Goal: Task Accomplishment & Management: Manage account settings

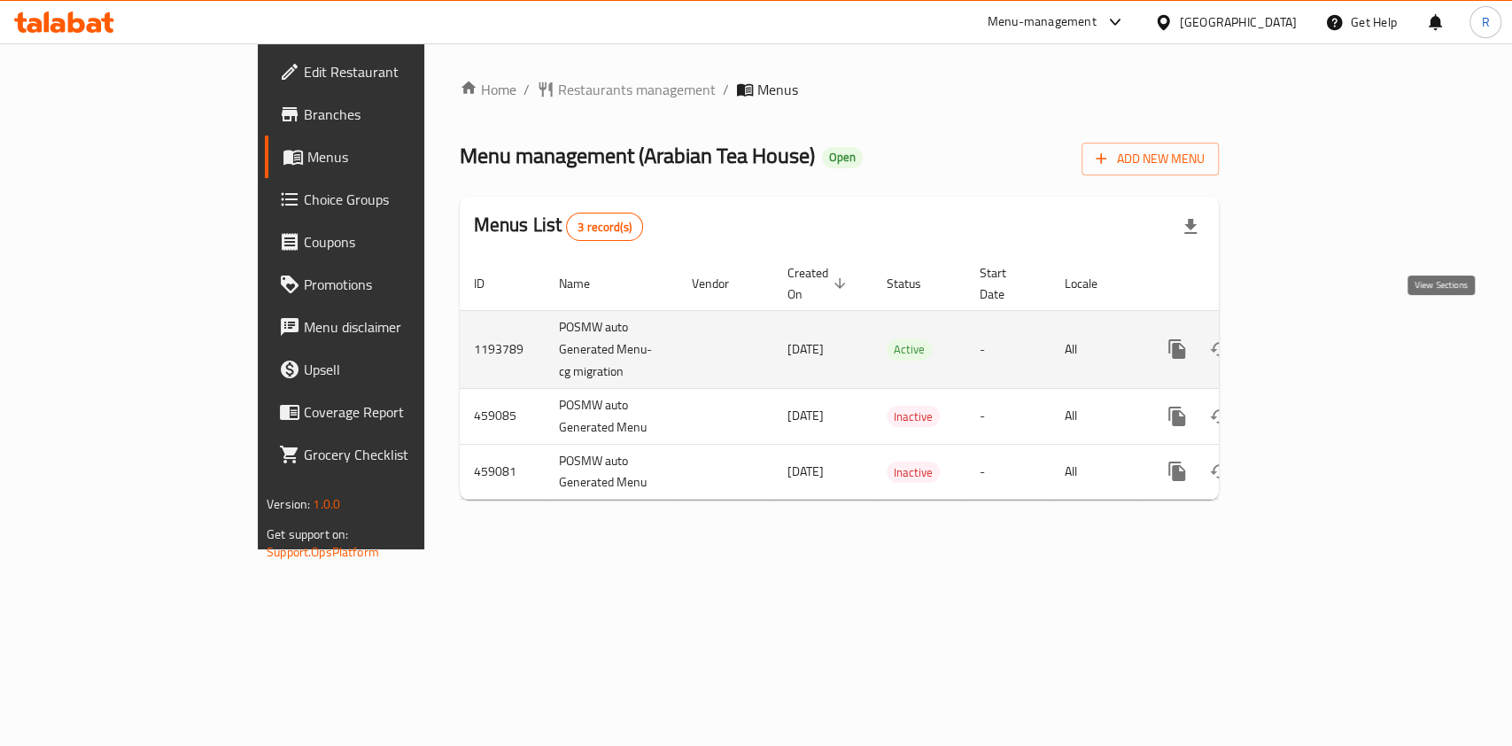
click at [1315, 338] on icon "enhanced table" at bounding box center [1304, 348] width 21 height 21
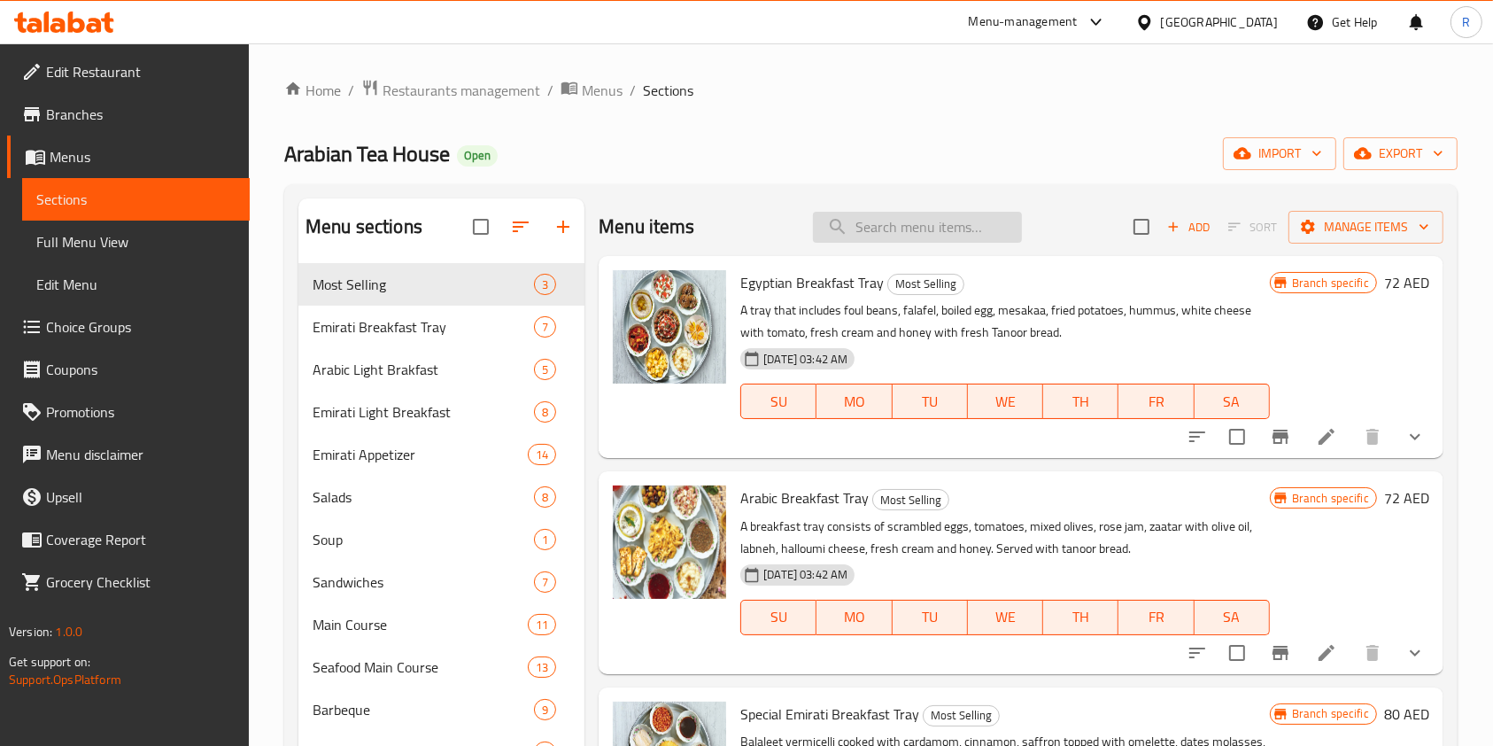
click at [957, 230] on input "search" at bounding box center [917, 227] width 209 height 31
paste input "arabian tea house"
type input "arabian tea house"
paste input "Machboos Hamour"
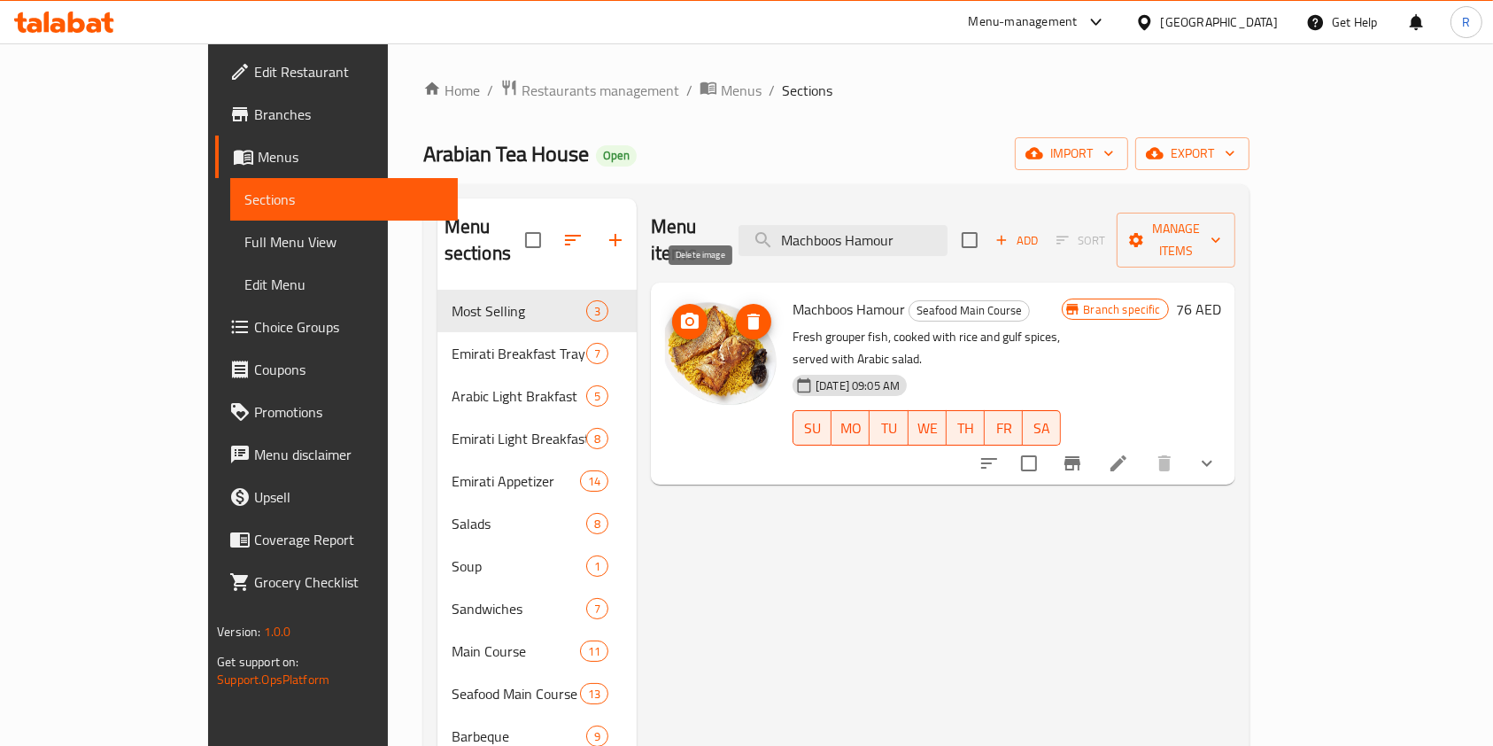
type input "Machboos Hamour"
click at [748, 314] on icon "delete image" at bounding box center [754, 322] width 12 height 16
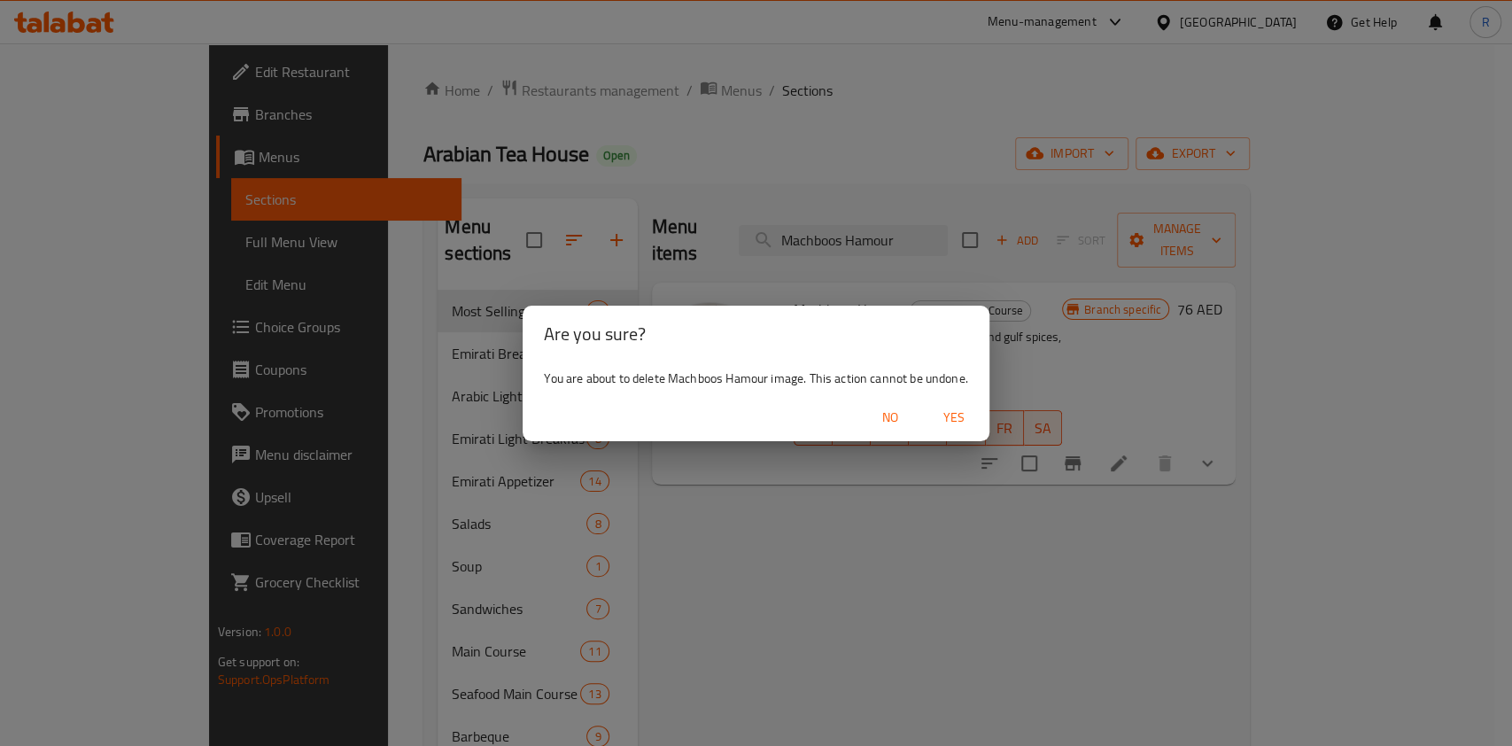
click at [962, 415] on span "Yes" at bounding box center [954, 418] width 43 height 22
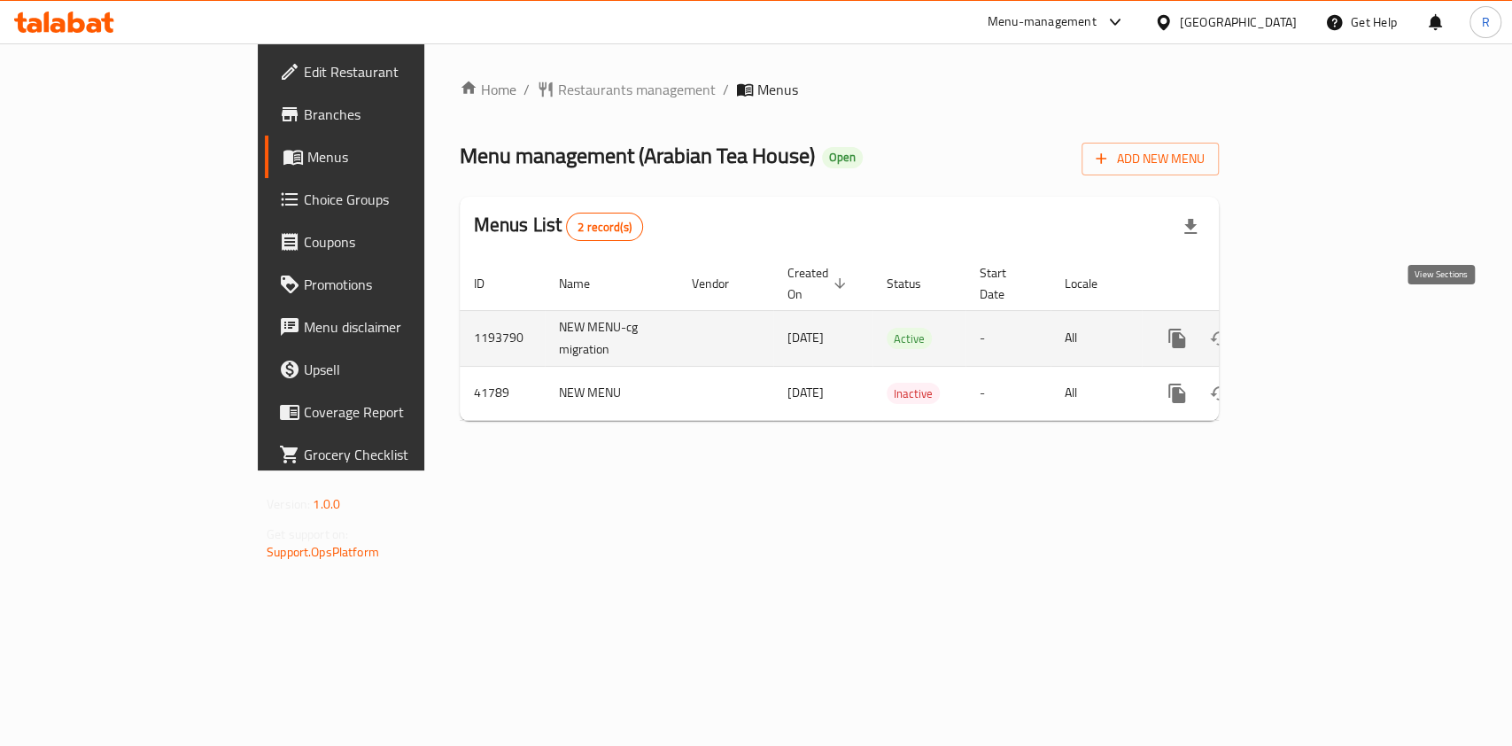
click at [1315, 328] on icon "enhanced table" at bounding box center [1304, 338] width 21 height 21
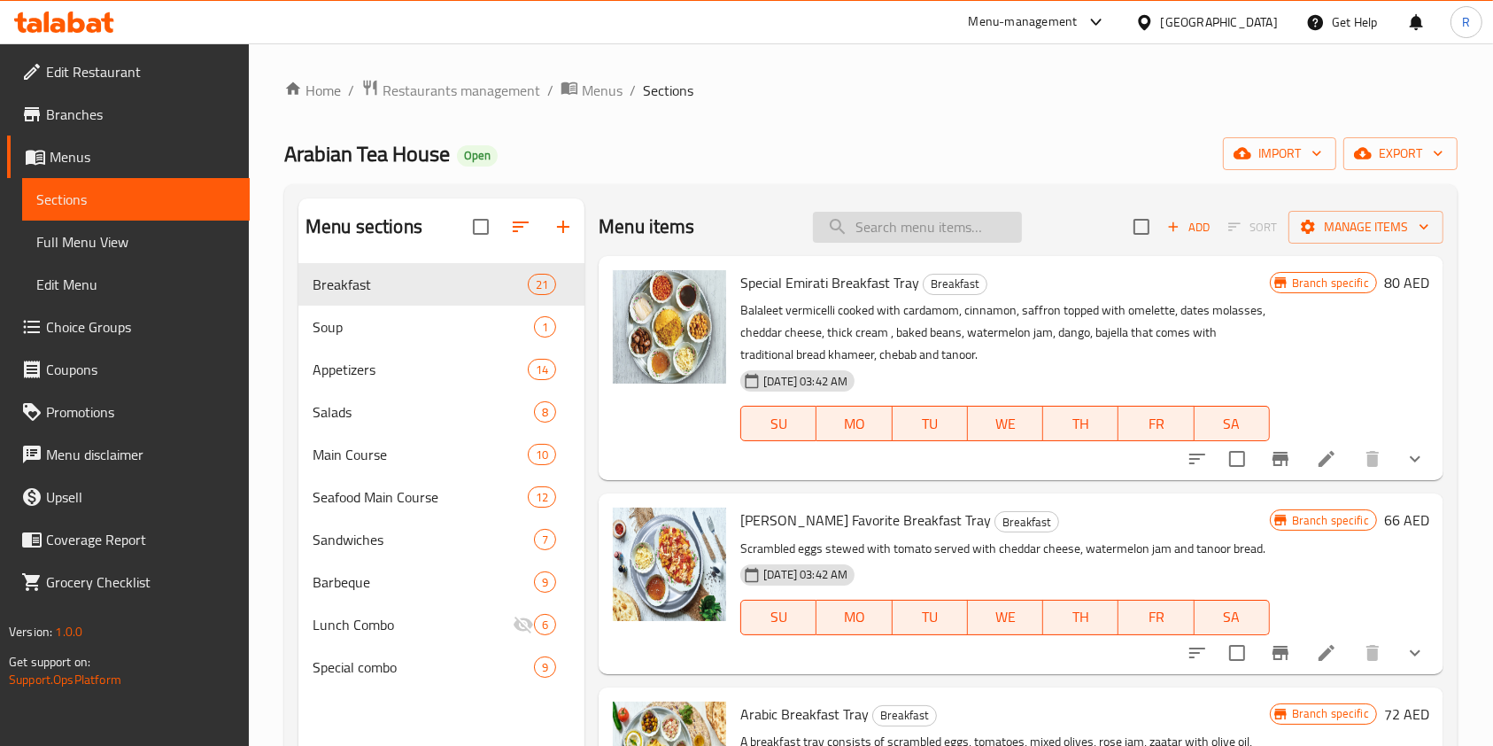
click at [965, 223] on input "search" at bounding box center [917, 227] width 209 height 31
paste input "Machboos Hamour"
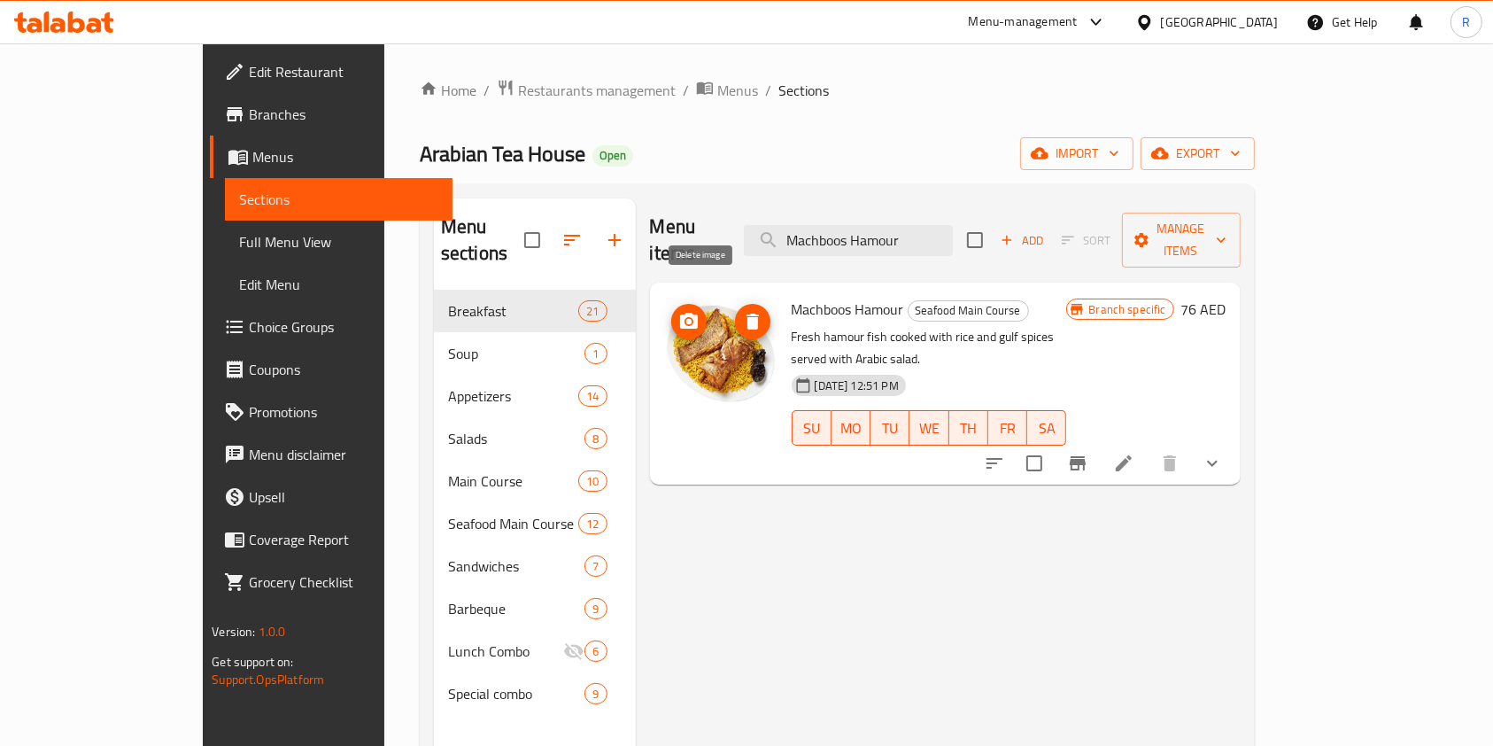
type input "Machboos Hamour"
click at [747, 314] on icon "delete image" at bounding box center [753, 322] width 12 height 16
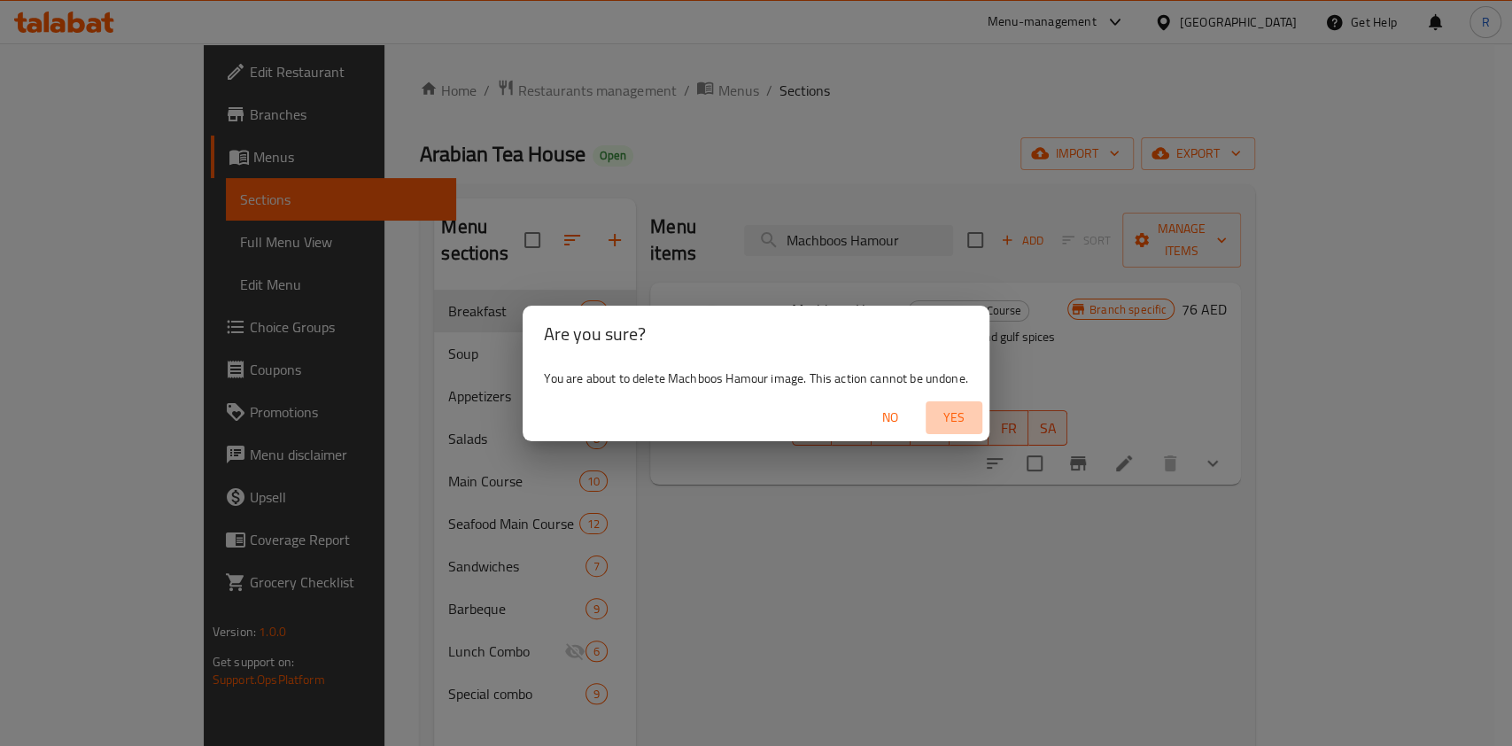
click at [967, 412] on span "Yes" at bounding box center [954, 418] width 43 height 22
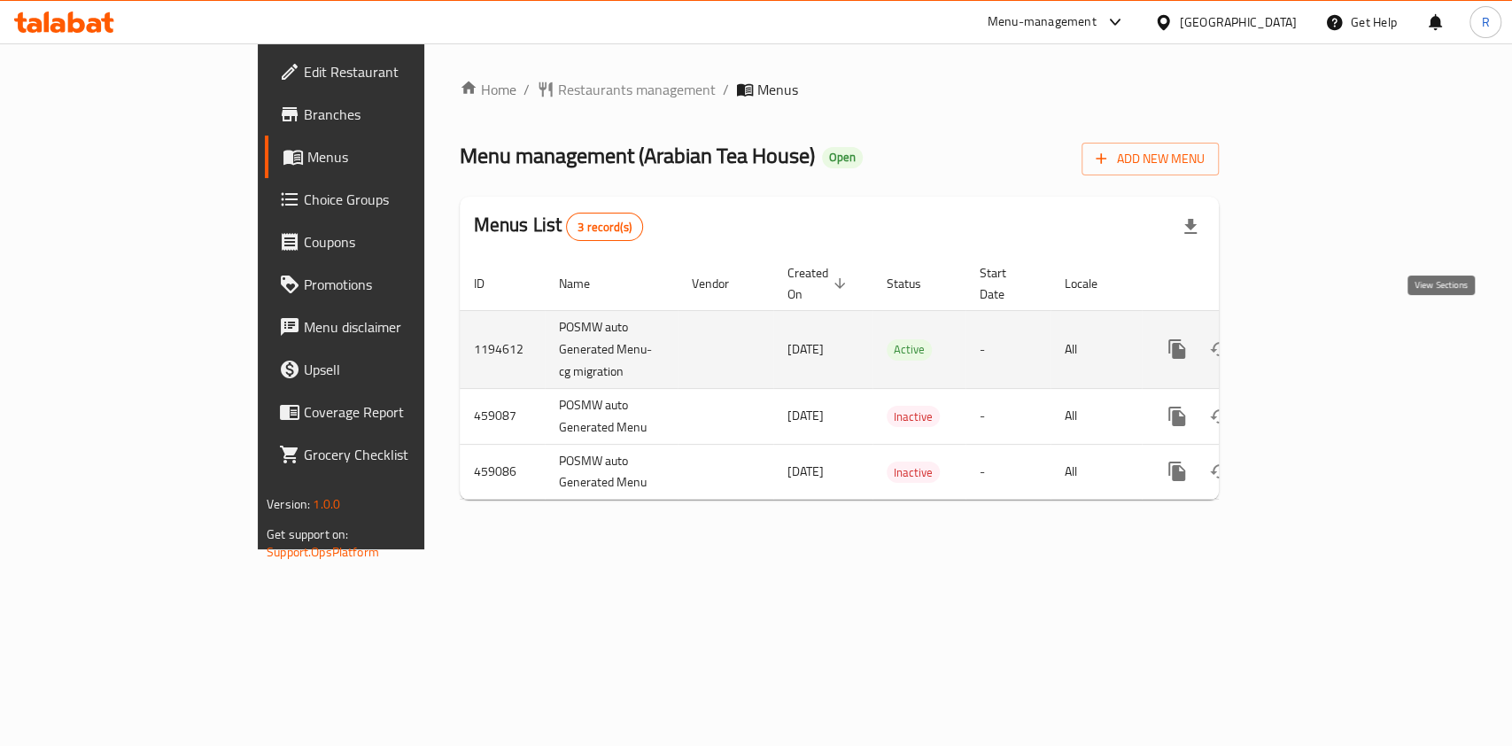
click at [1315, 338] on icon "enhanced table" at bounding box center [1304, 348] width 21 height 21
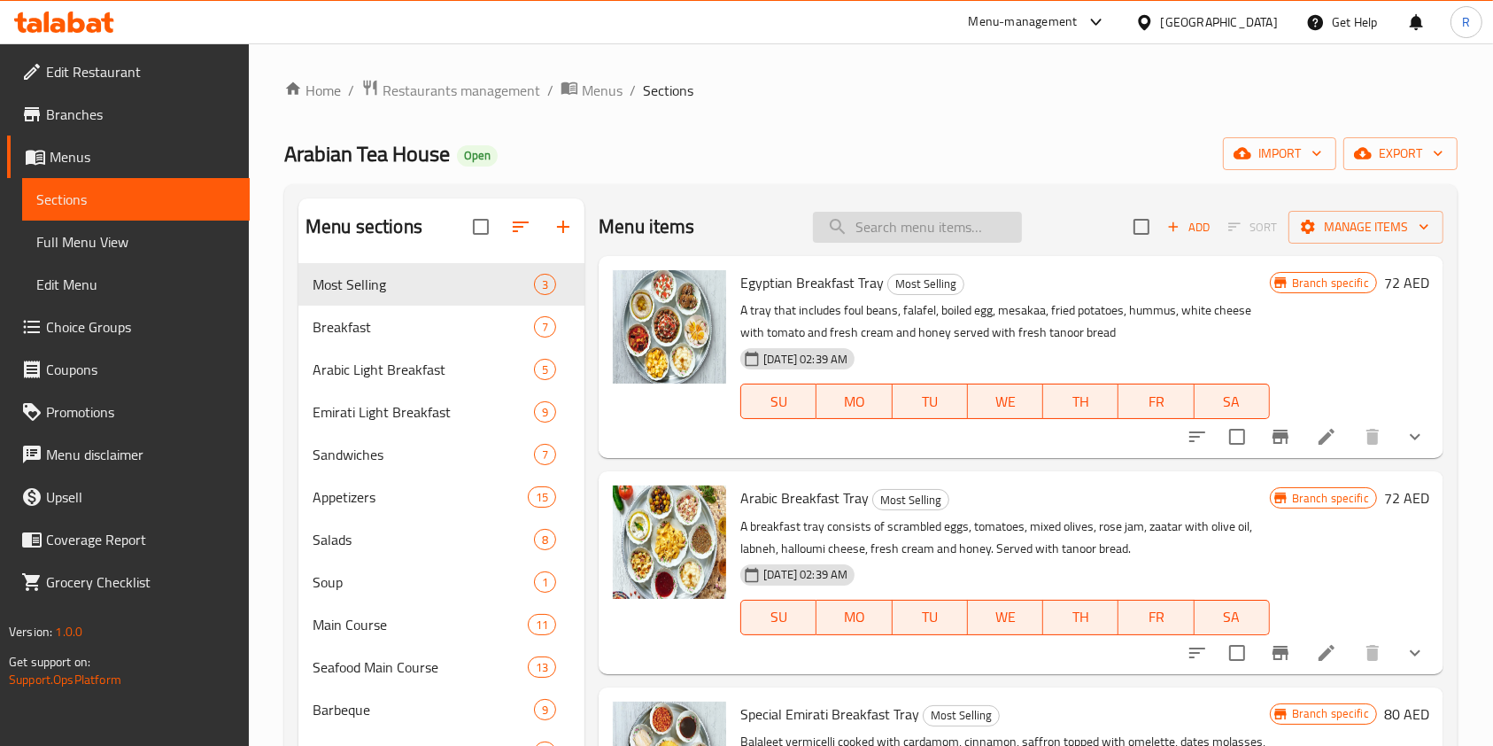
click at [936, 228] on input "search" at bounding box center [917, 227] width 209 height 31
paste input "Machboos Hamour"
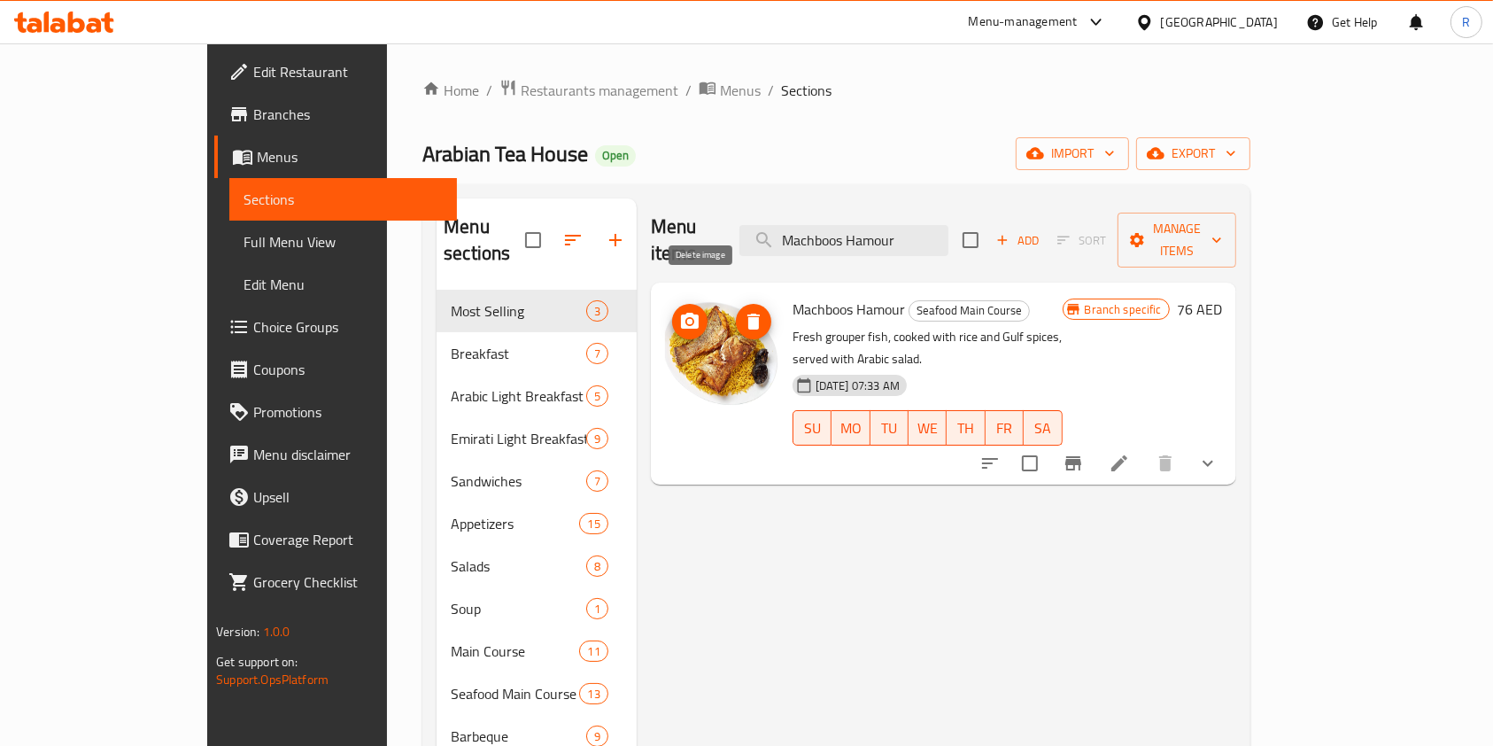
type input "Machboos Hamour"
click at [748, 314] on icon "delete image" at bounding box center [754, 322] width 12 height 16
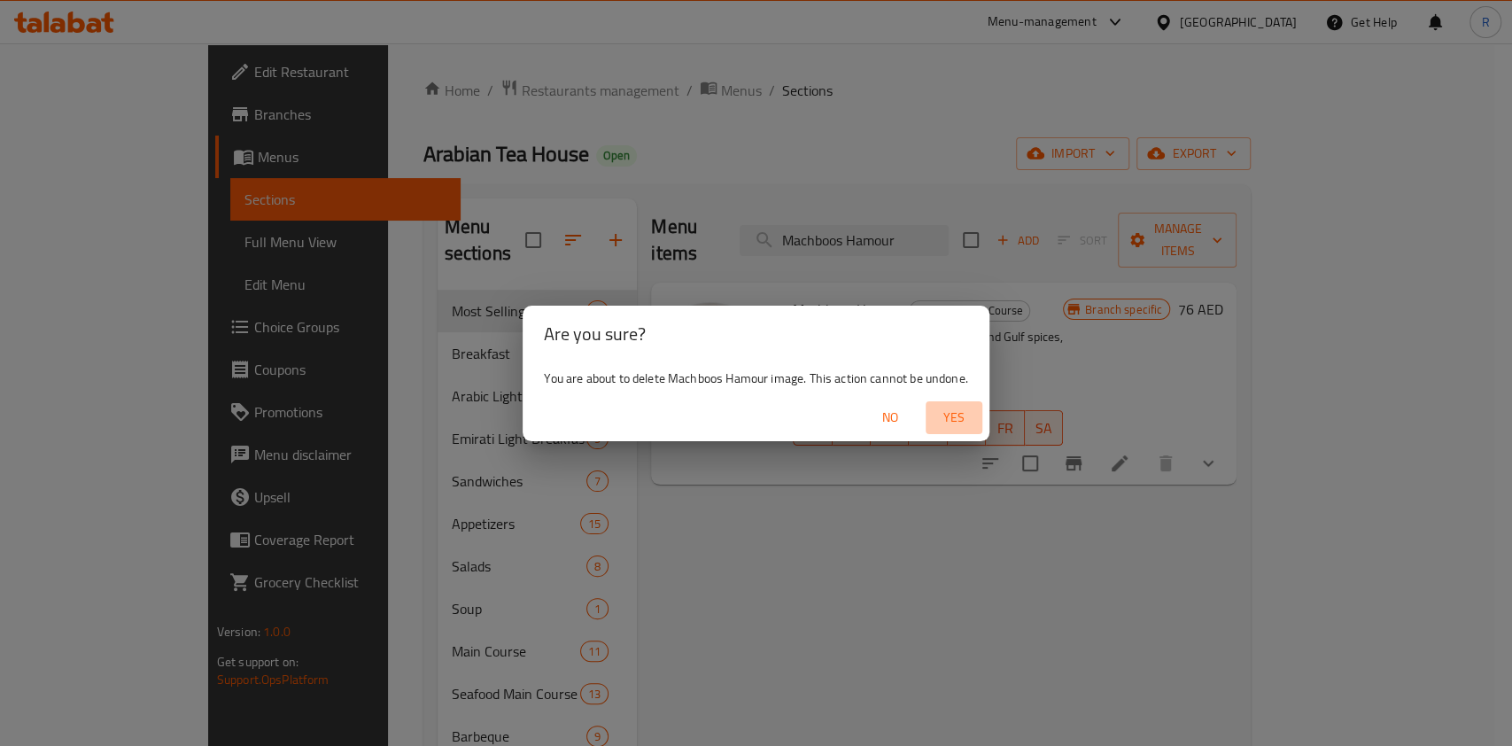
click at [957, 410] on span "Yes" at bounding box center [954, 418] width 43 height 22
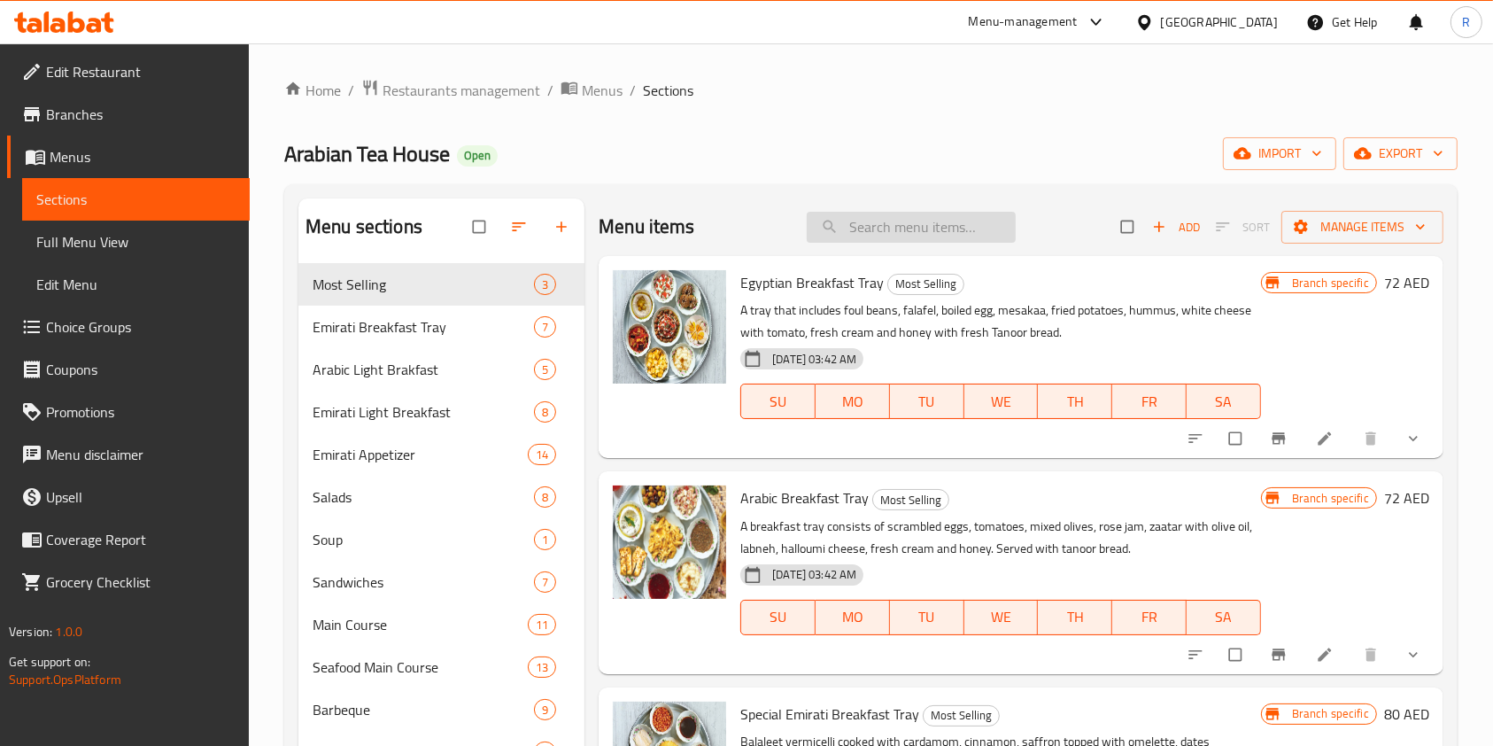
click at [921, 223] on input "search" at bounding box center [911, 227] width 209 height 31
paste input "Machboos Hamour"
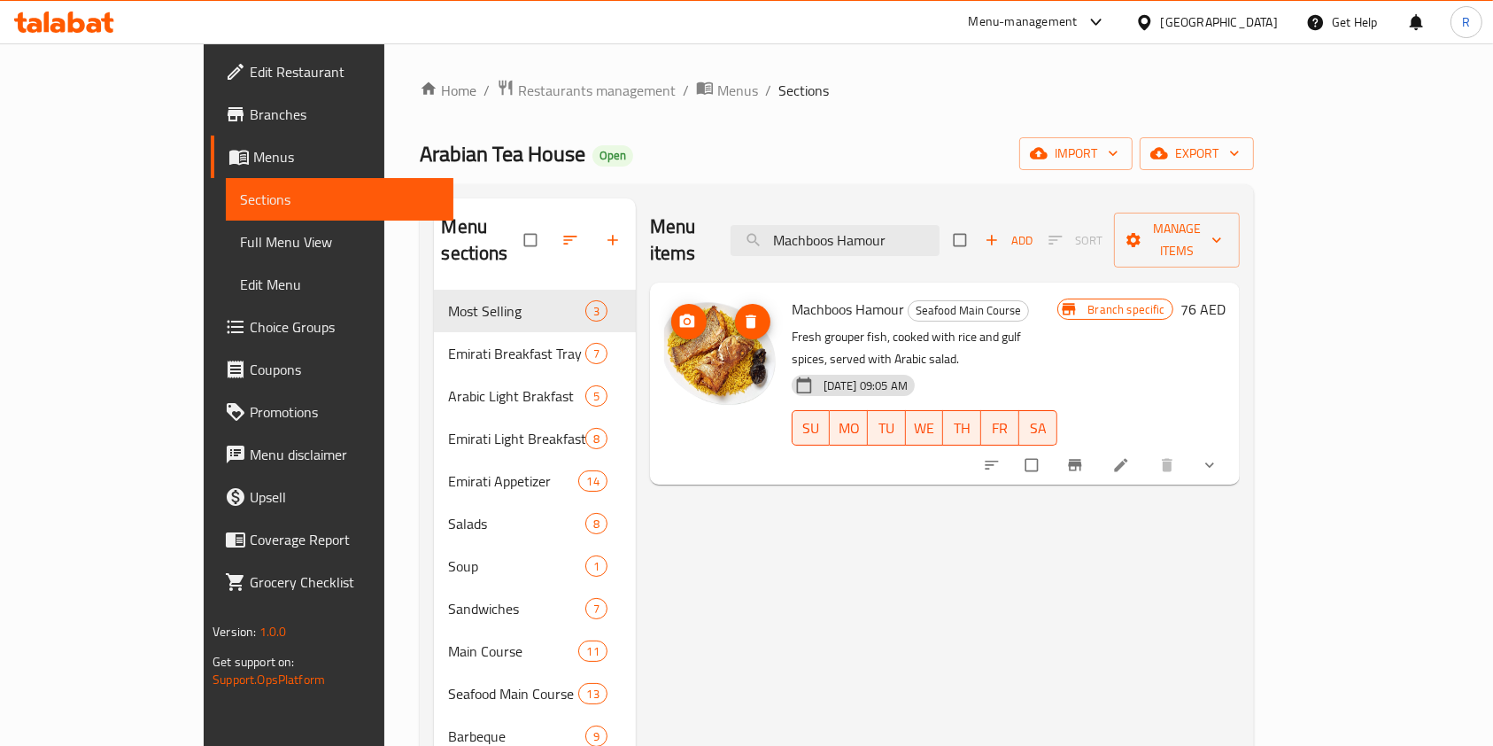
type input "Machboos Hamour"
click at [746, 314] on icon "delete image" at bounding box center [751, 320] width 11 height 13
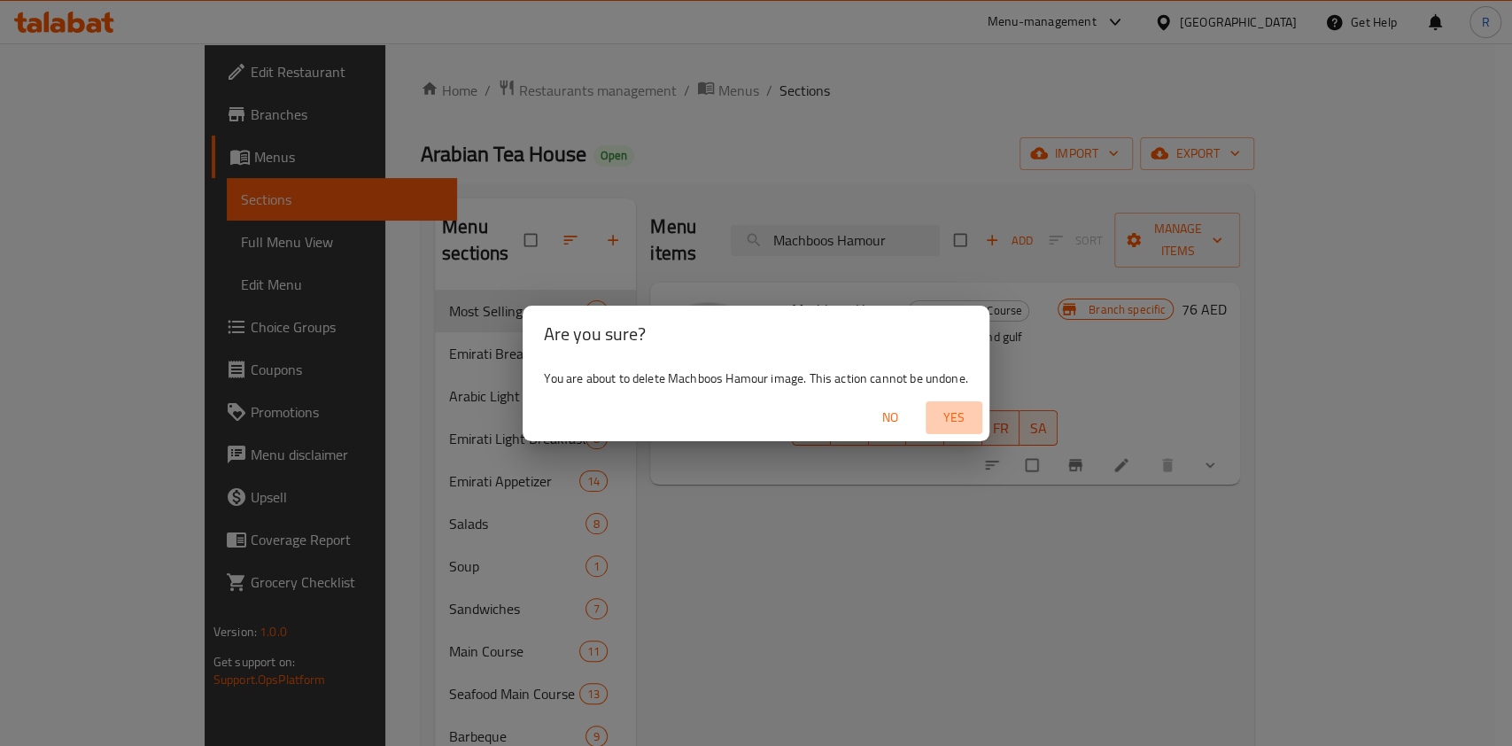
click at [955, 415] on span "Yes" at bounding box center [954, 418] width 43 height 22
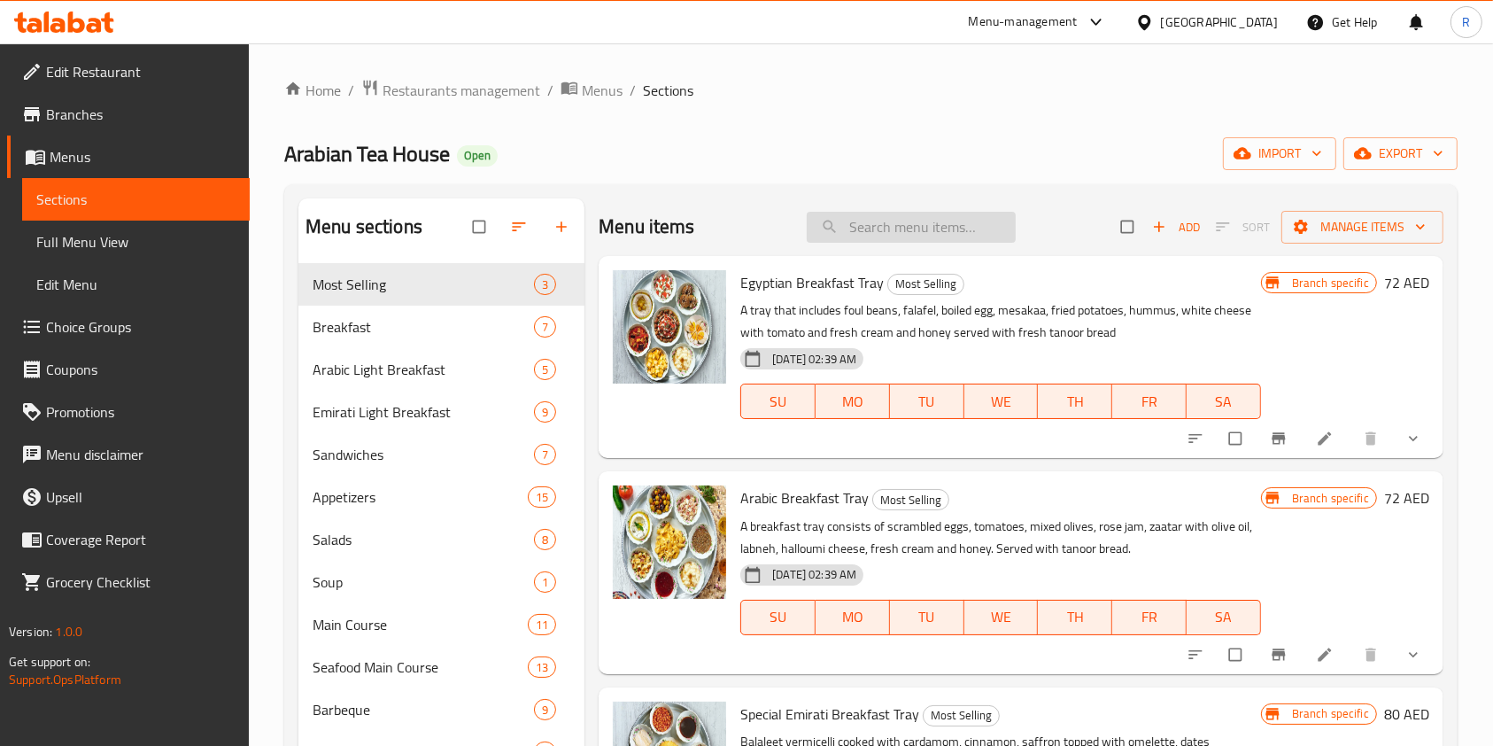
click at [936, 220] on input "search" at bounding box center [911, 227] width 209 height 31
paste input "Machboos Hamour"
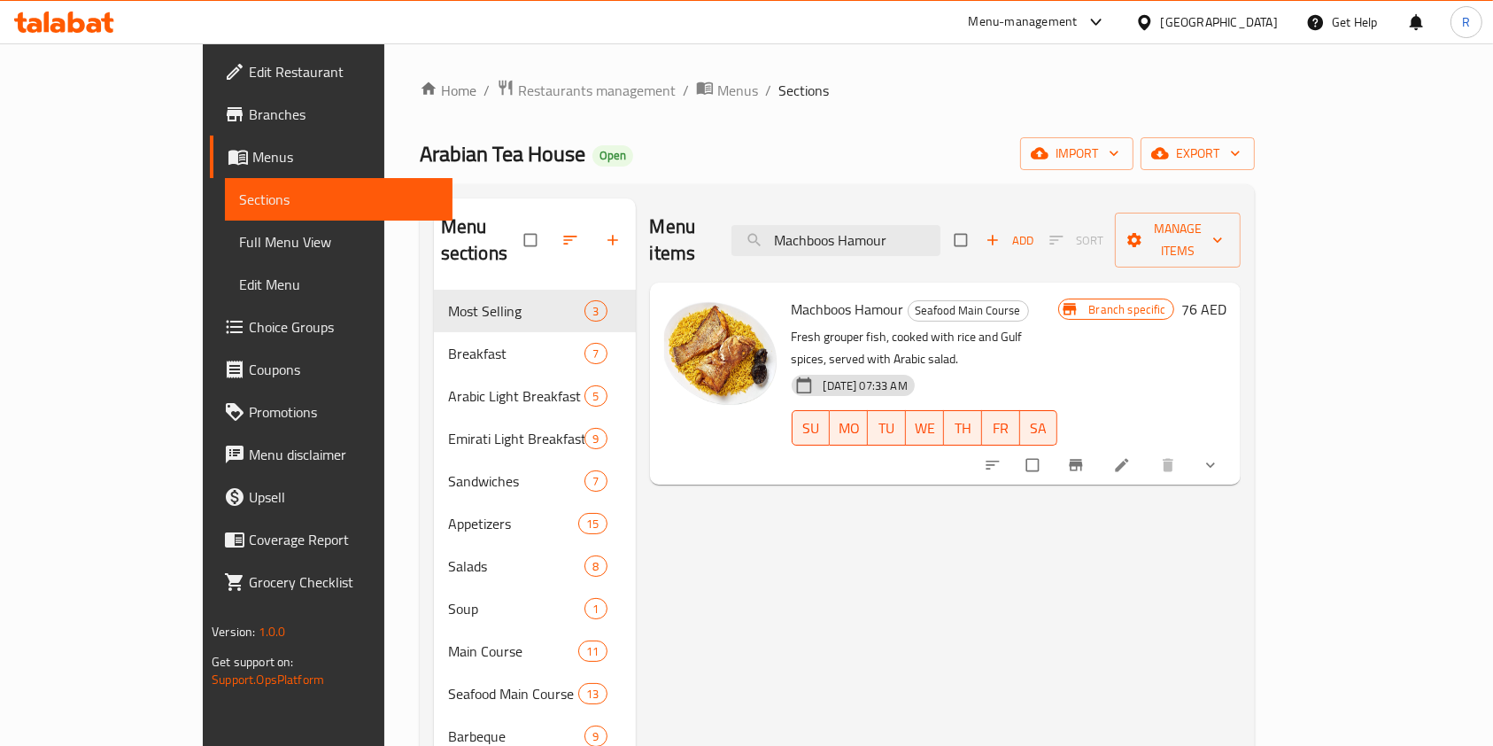
type input "Machboos Hamour"
click at [1085, 456] on icon "Branch-specific-item" at bounding box center [1076, 465] width 18 height 18
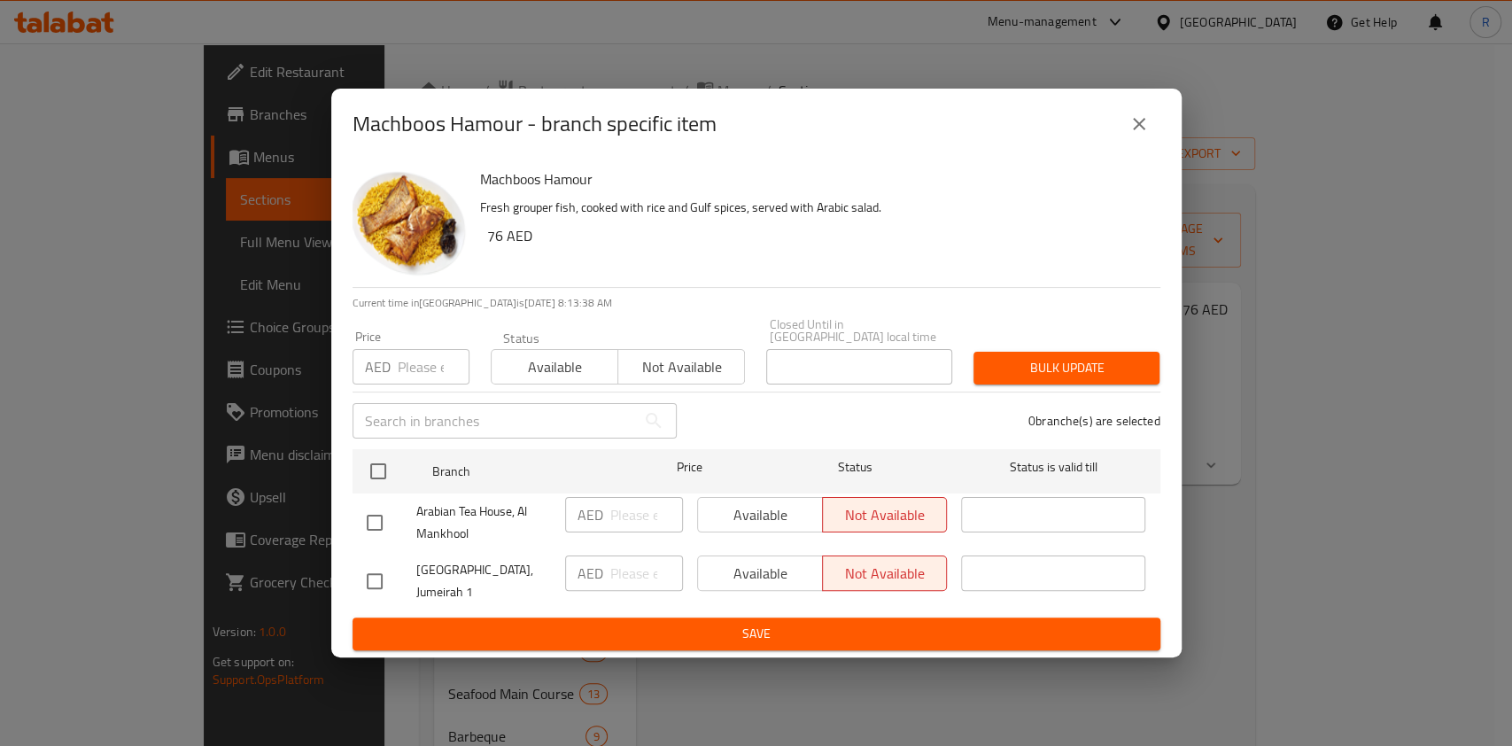
click at [1137, 130] on icon "close" at bounding box center [1139, 123] width 21 height 21
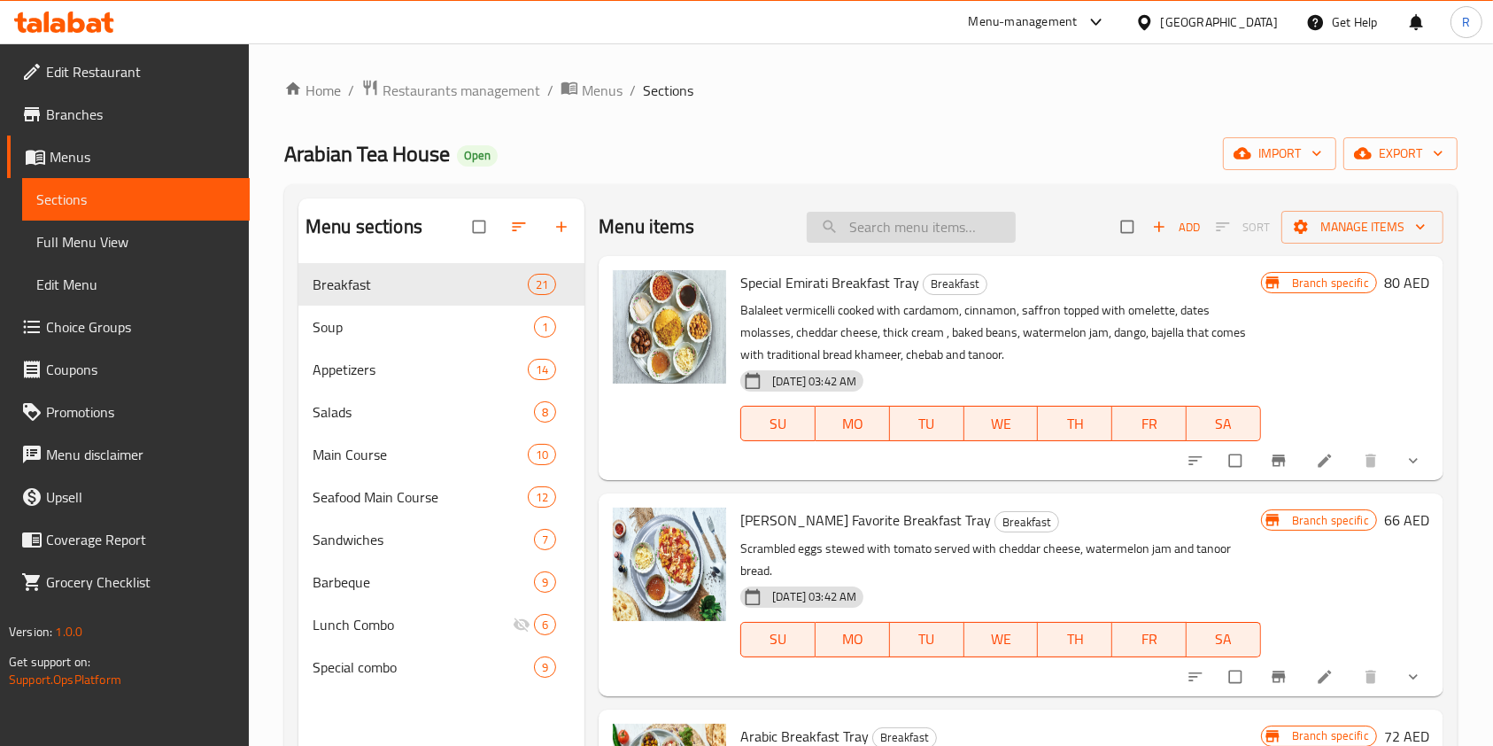
click at [888, 217] on input "search" at bounding box center [911, 227] width 209 height 31
paste input "Machboos Hamour"
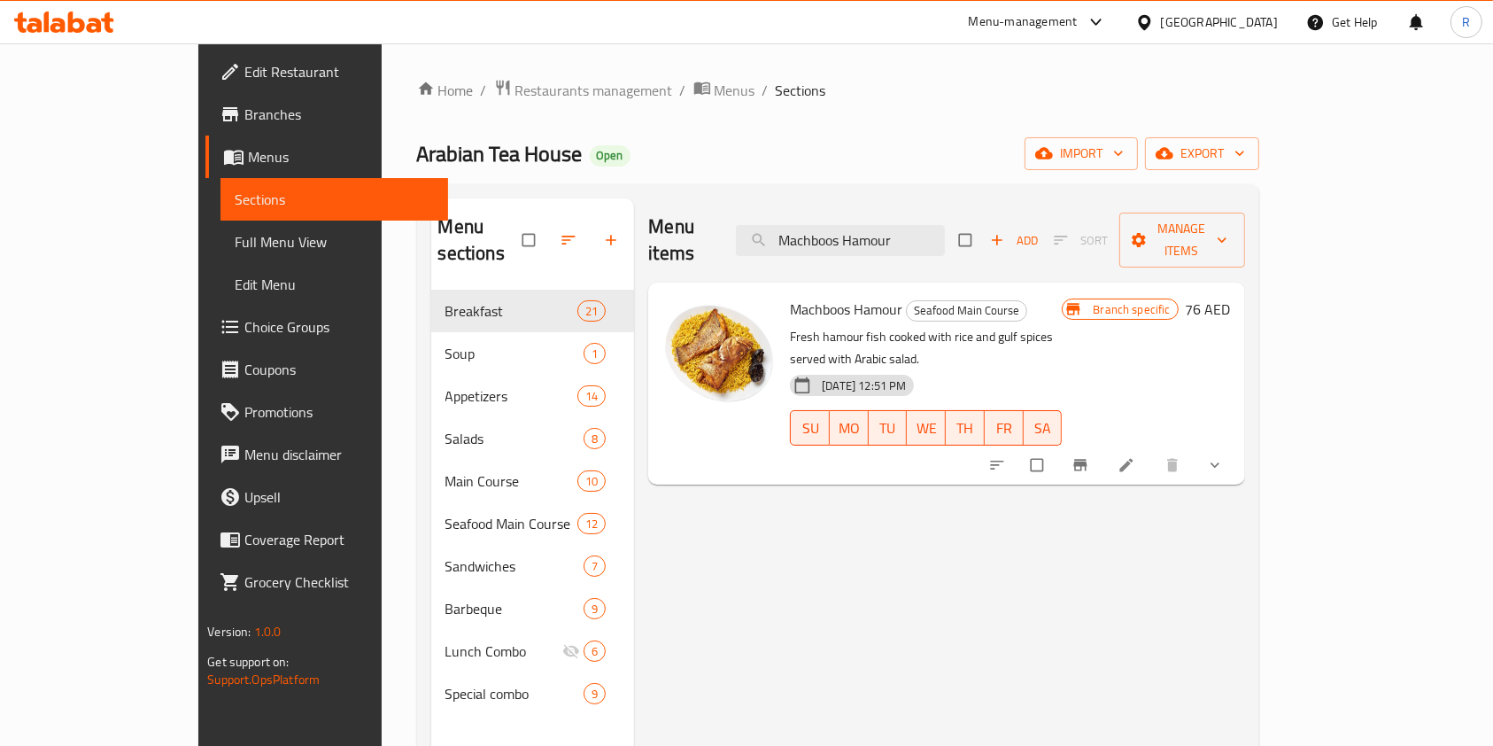
type input "Machboos Hamour"
click at [1087, 460] on icon "Branch-specific-item" at bounding box center [1080, 466] width 13 height 12
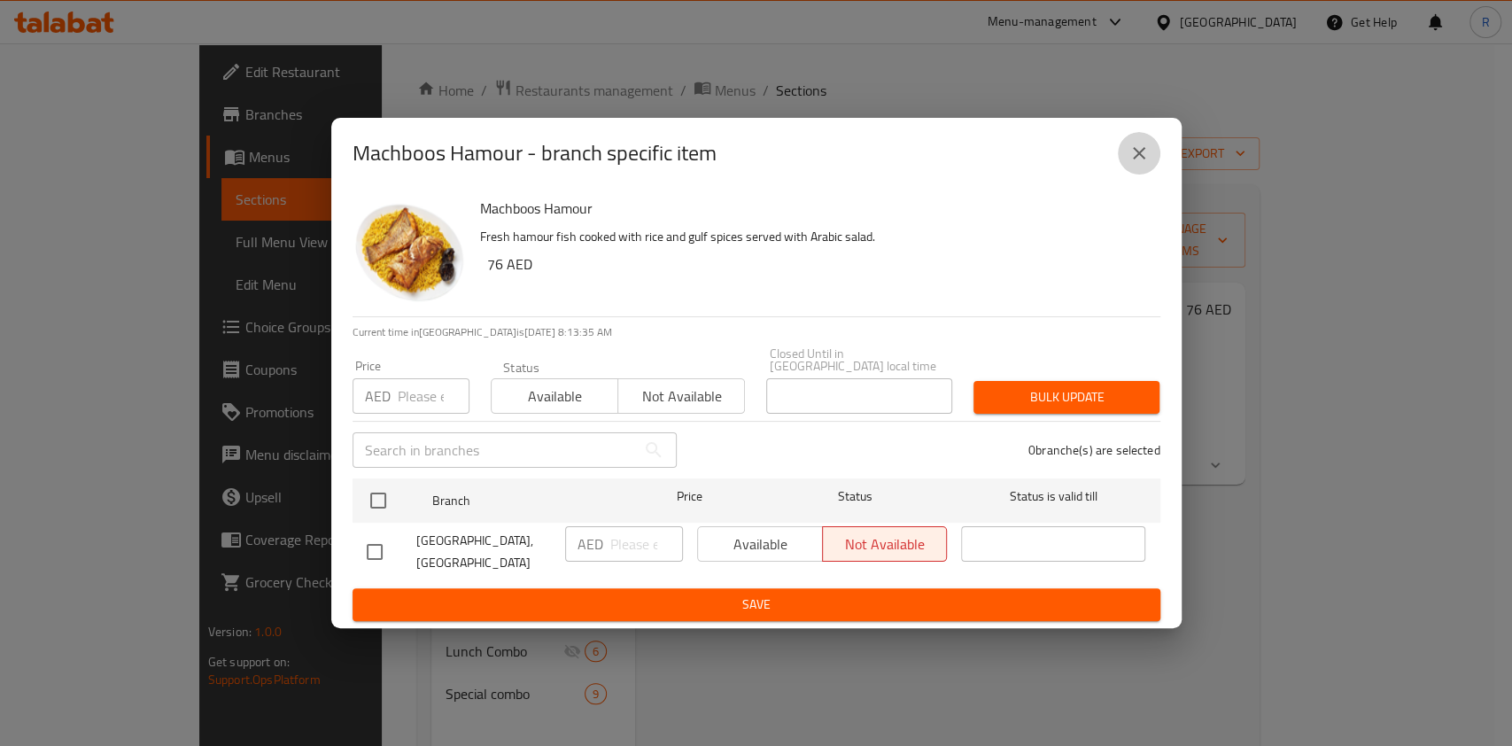
click at [1143, 146] on icon "close" at bounding box center [1139, 153] width 21 height 21
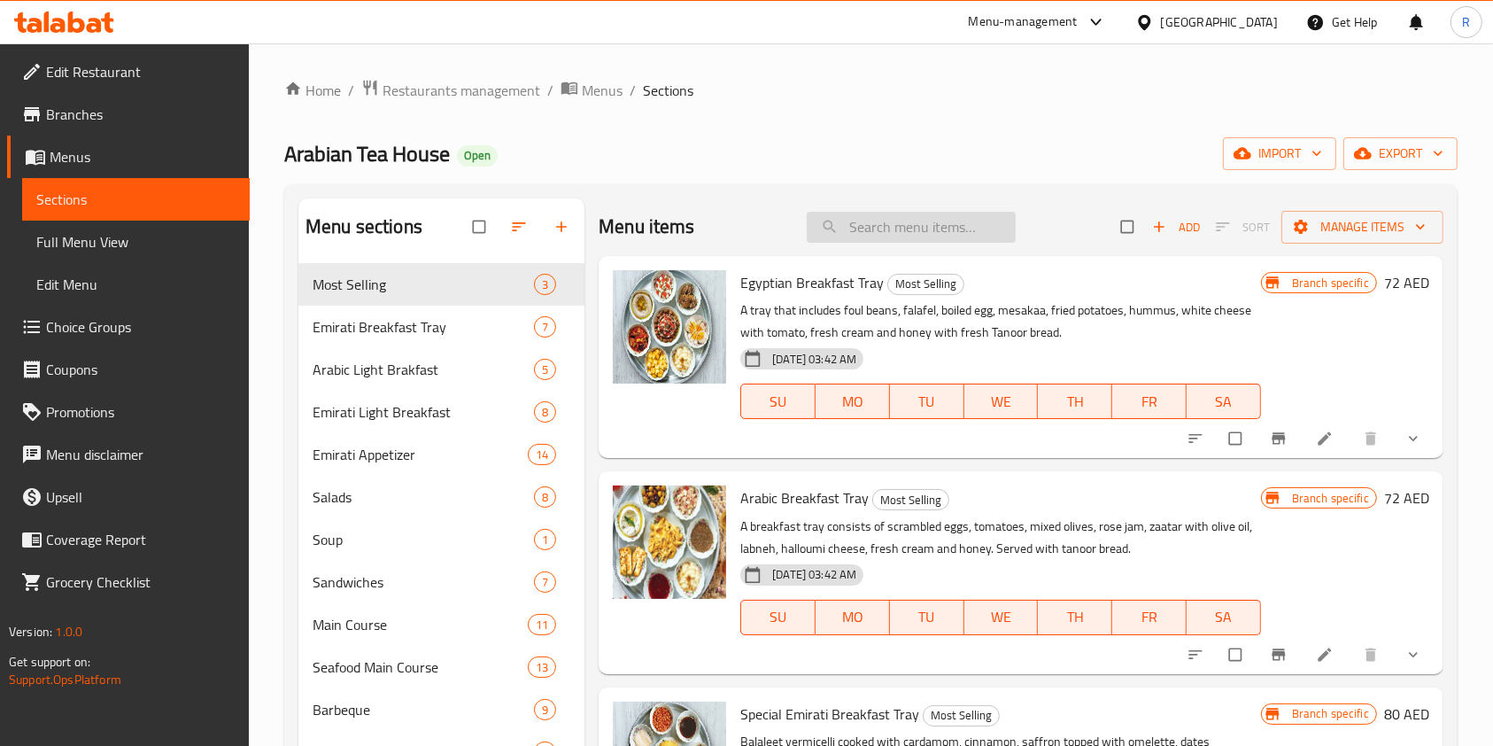
click at [933, 219] on input "search" at bounding box center [911, 227] width 209 height 31
paste input "Machboos Hamour"
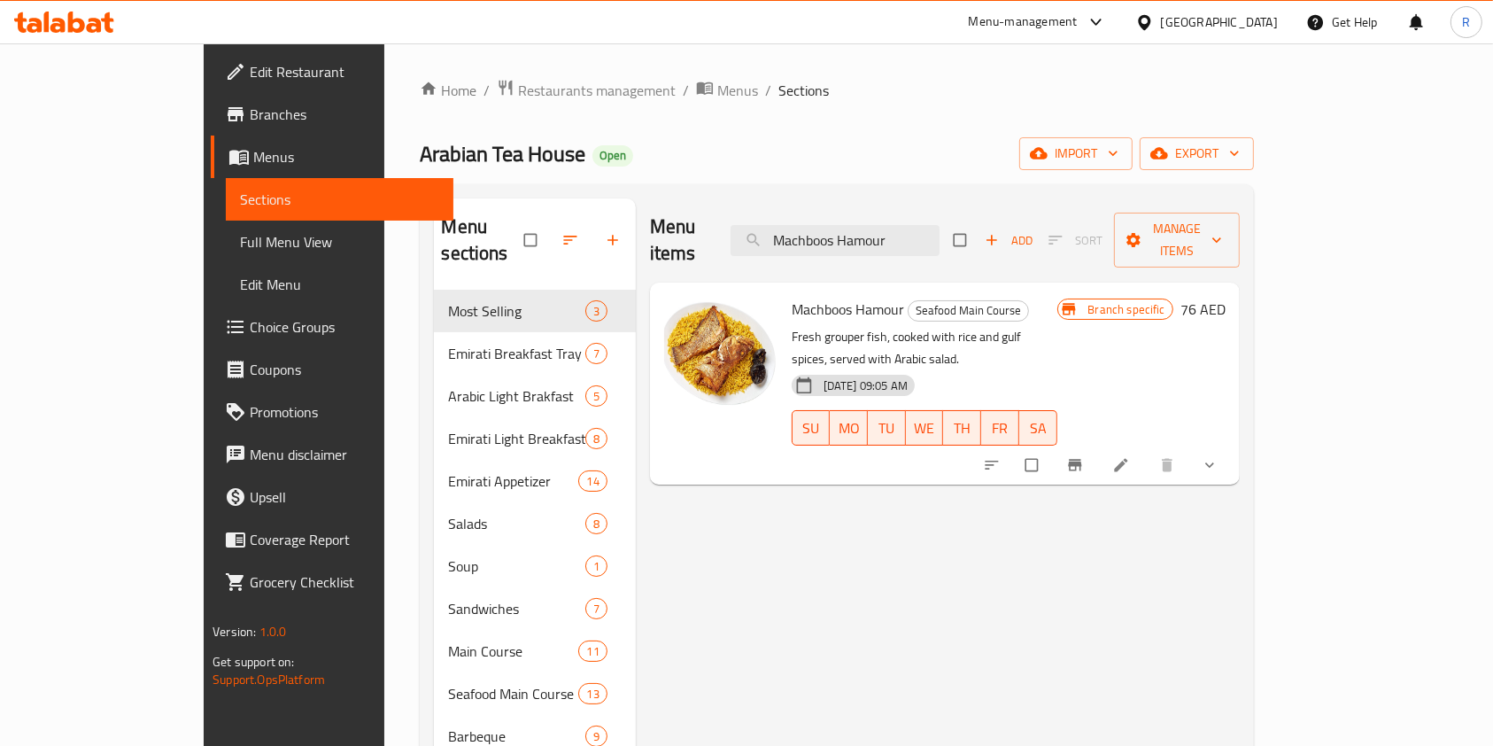
type input "Machboos Hamour"
click at [1084, 456] on icon "Branch-specific-item" at bounding box center [1076, 465] width 18 height 18
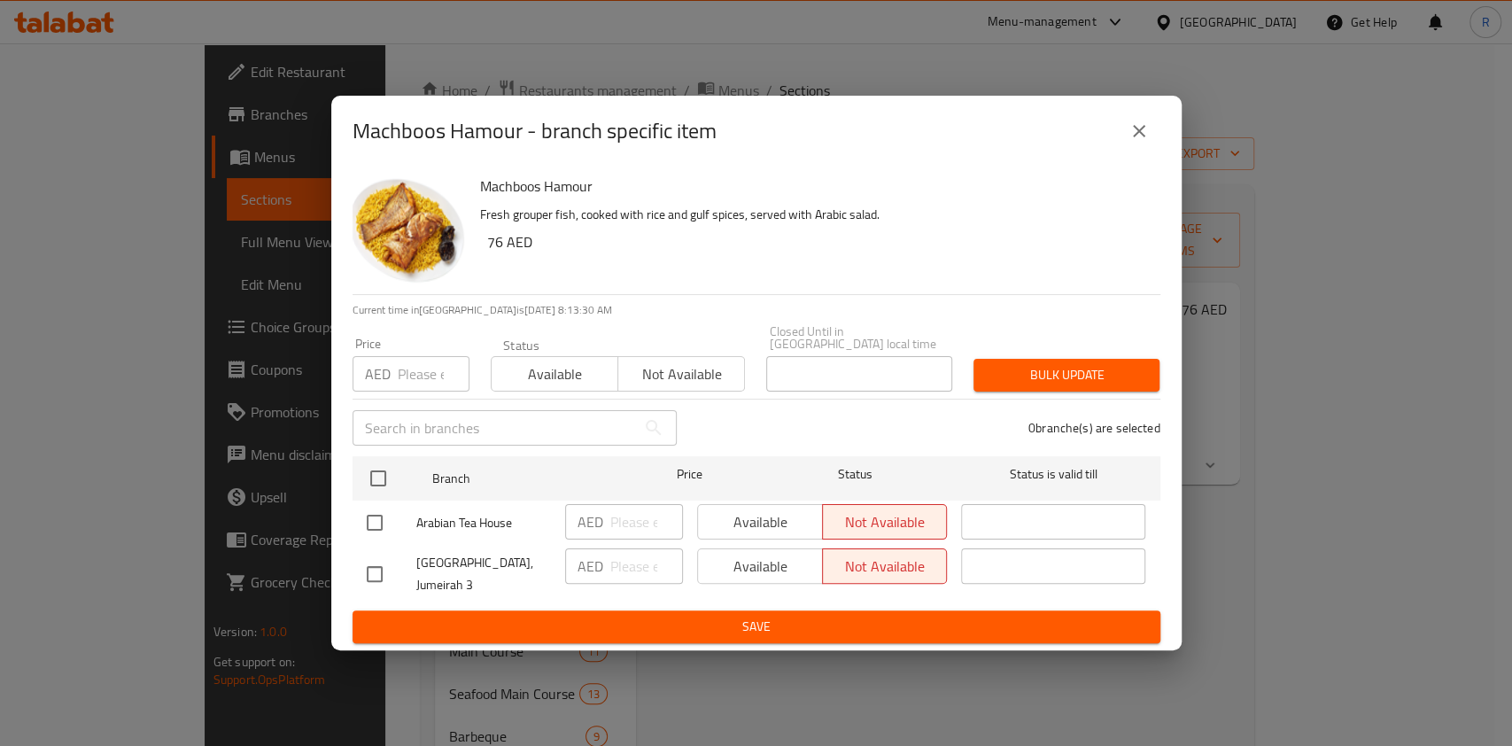
click at [1154, 128] on button "close" at bounding box center [1139, 131] width 43 height 43
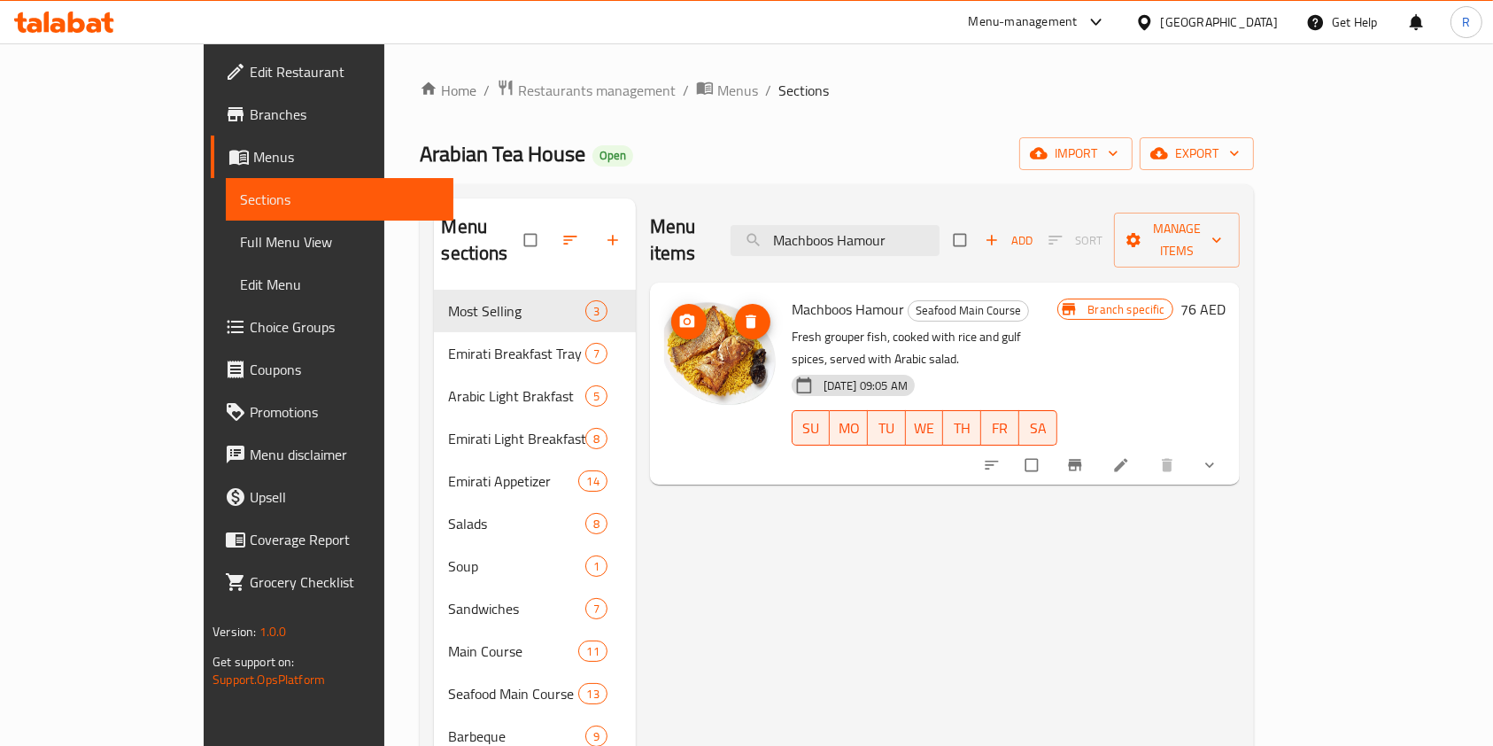
click at [742, 313] on icon "delete image" at bounding box center [751, 322] width 18 height 18
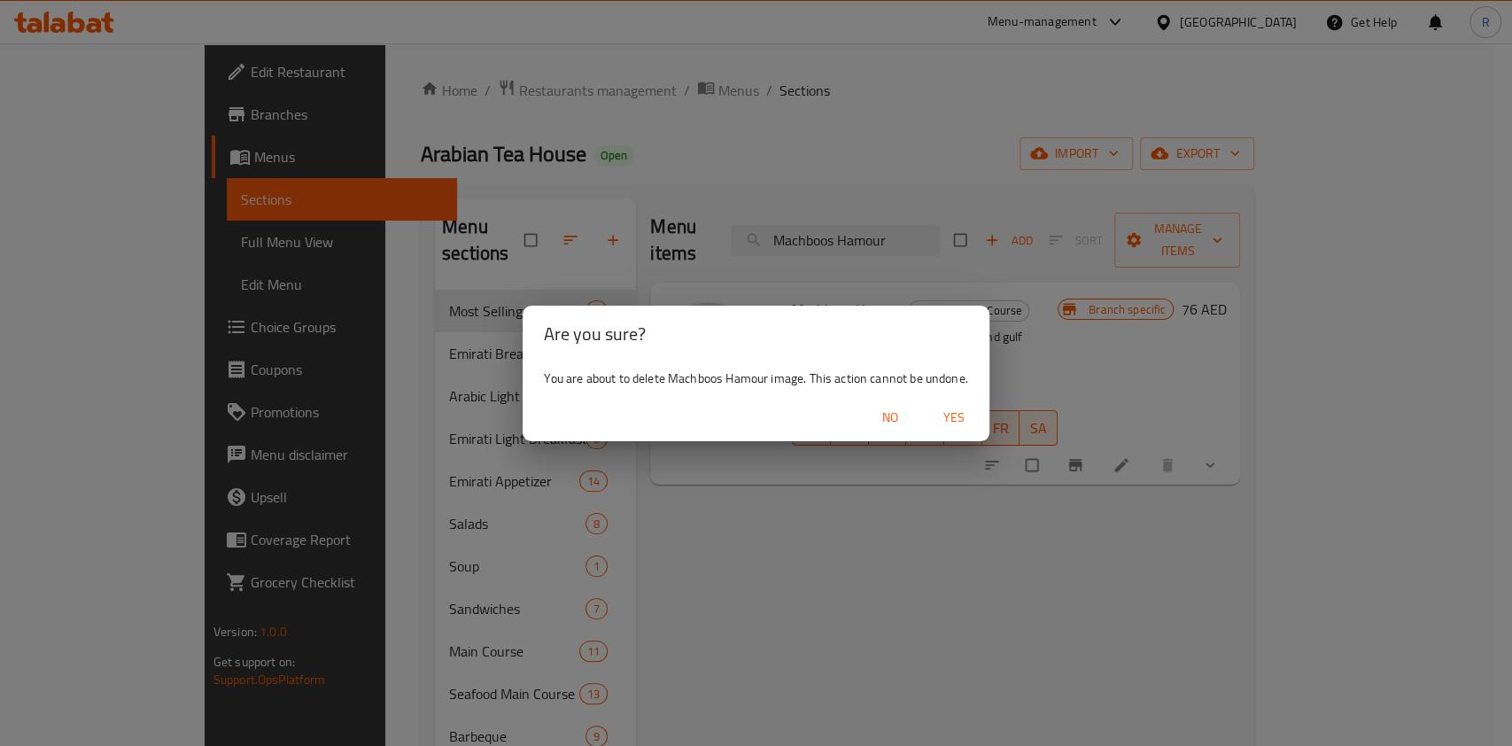
click at [967, 426] on span "Yes" at bounding box center [954, 418] width 43 height 22
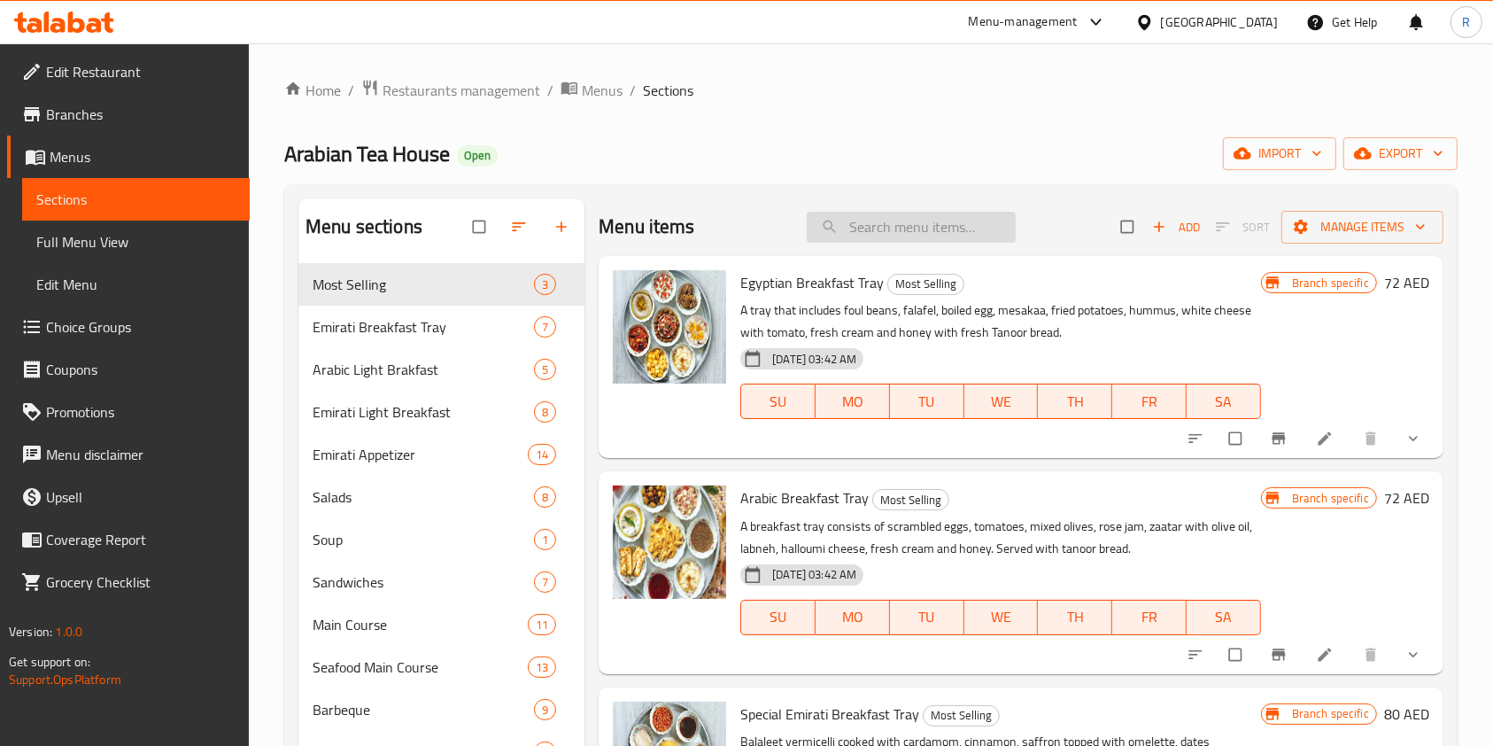
click at [931, 227] on input "search" at bounding box center [911, 227] width 209 height 31
paste input "Machboos Hamour"
type input "Machboos Hamour"
